Goal: Find contact information: Find contact information

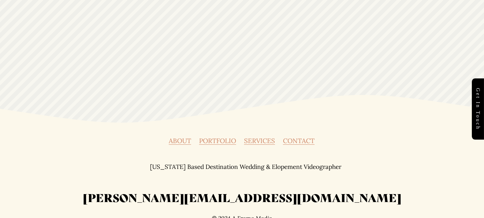
scroll to position [2296, 0]
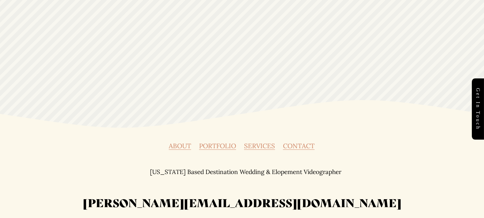
click at [301, 143] on link "CONTACT" at bounding box center [299, 146] width 32 height 6
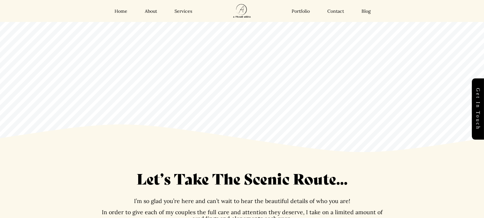
click at [342, 10] on link "Contact" at bounding box center [336, 11] width 17 height 6
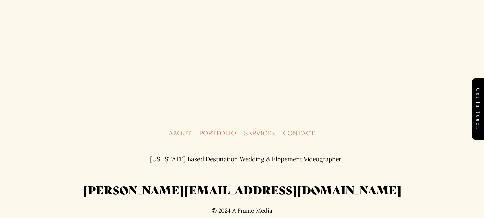
scroll to position [454, 0]
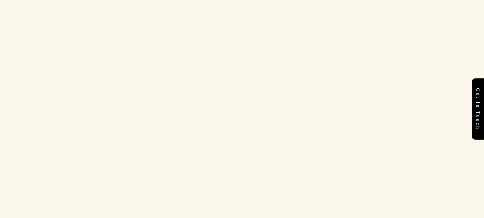
scroll to position [569, 0]
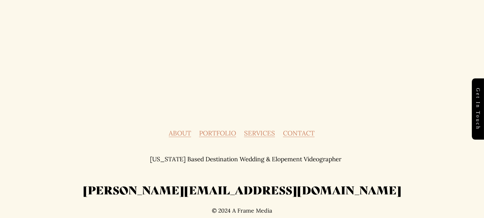
click at [244, 194] on h2 "[PERSON_NAME][EMAIL_ADDRESS][DOMAIN_NAME]" at bounding box center [242, 190] width 447 height 15
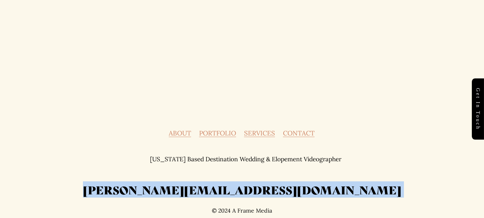
copy h2 "[PERSON_NAME][EMAIL_ADDRESS][DOMAIN_NAME]"
